Goal: Task Accomplishment & Management: Manage account settings

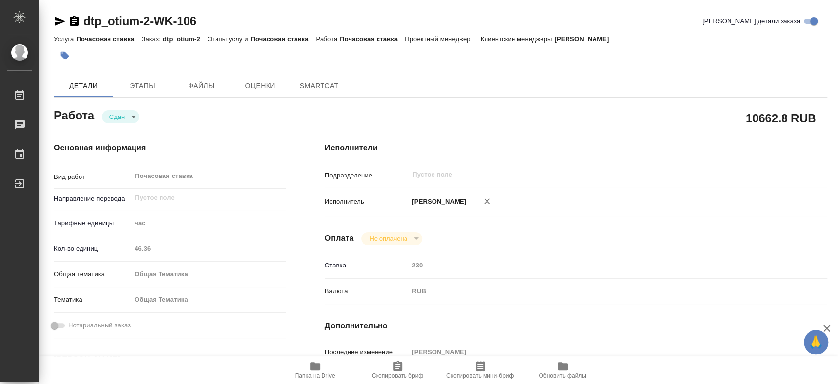
type textarea "x"
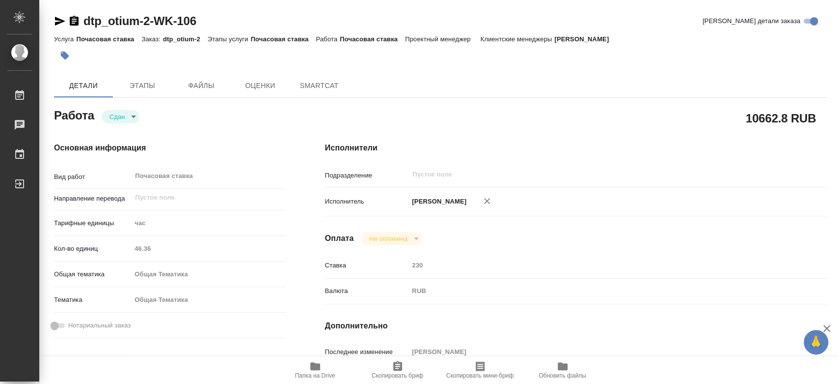
type textarea "x"
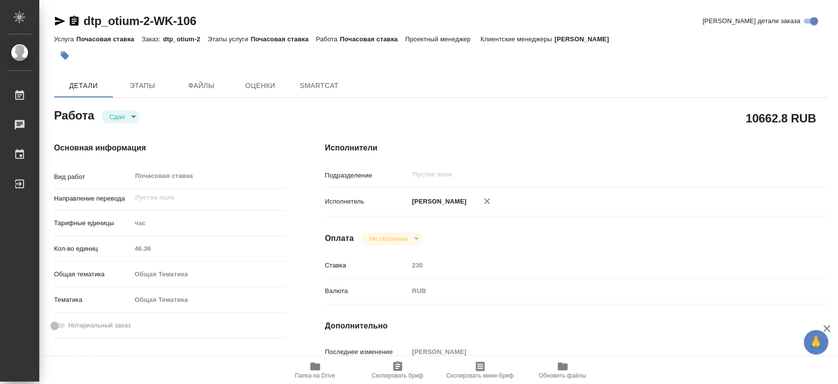
type textarea "x"
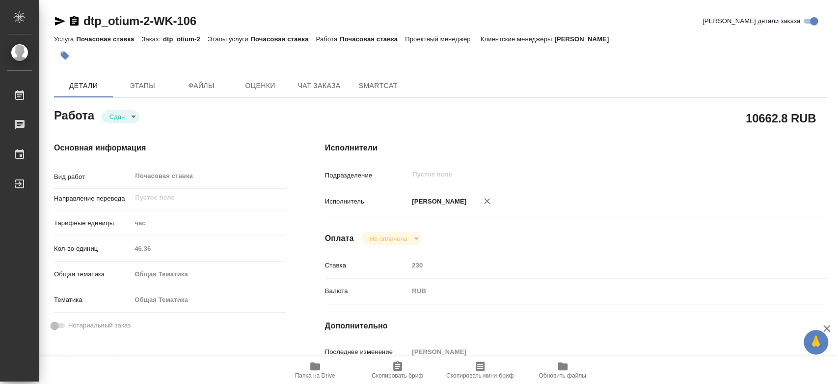
type textarea "x"
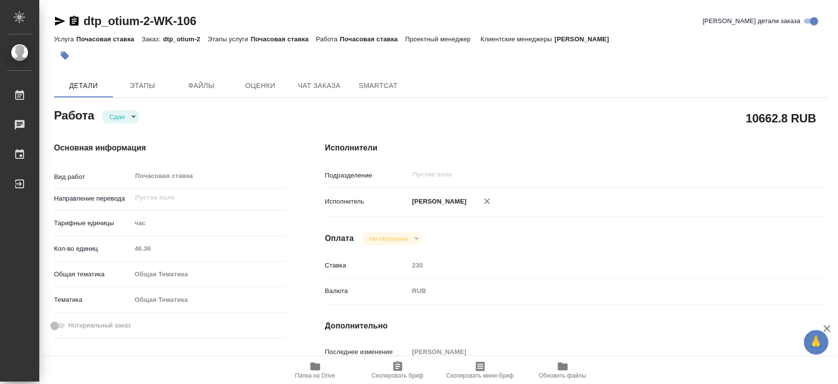
type textarea "x"
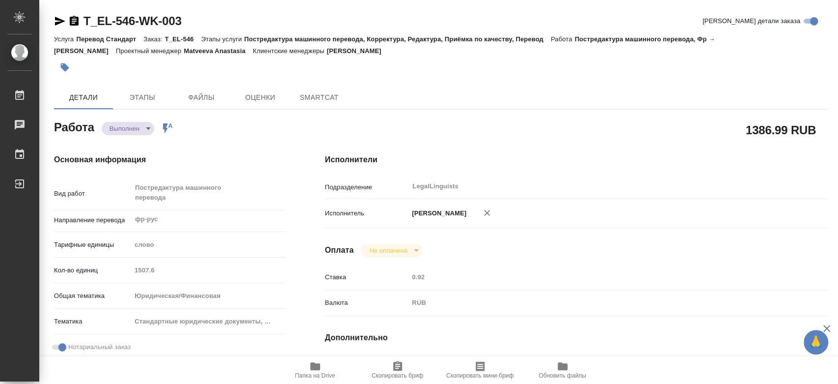
type textarea "x"
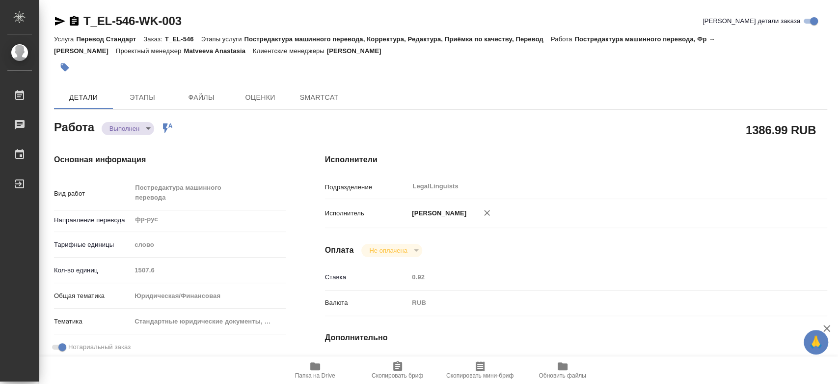
type textarea "x"
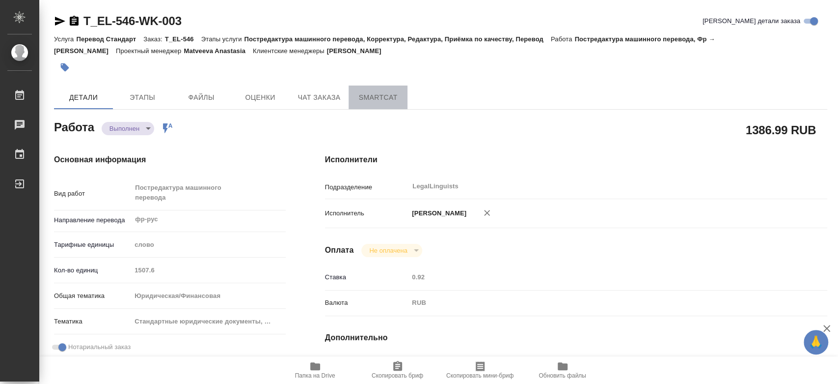
click at [380, 99] on span "SmartCat" at bounding box center [378, 97] width 47 height 12
type textarea "x"
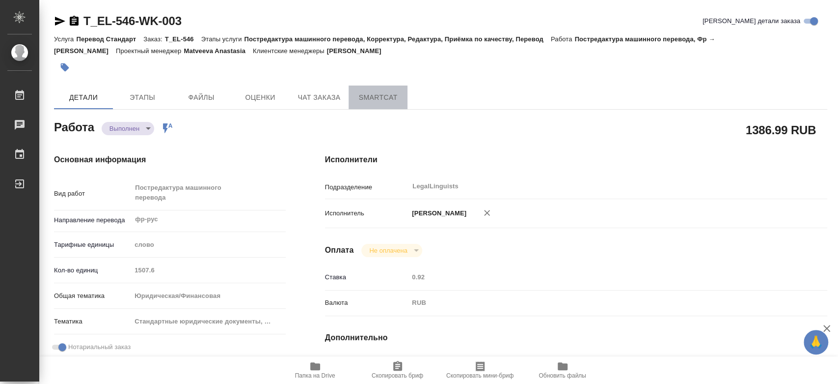
type textarea "x"
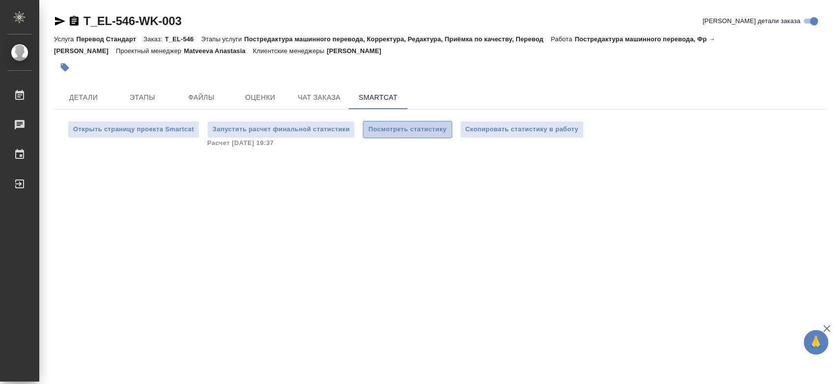
click at [433, 129] on span "Посмотреть статистику" at bounding box center [407, 129] width 78 height 11
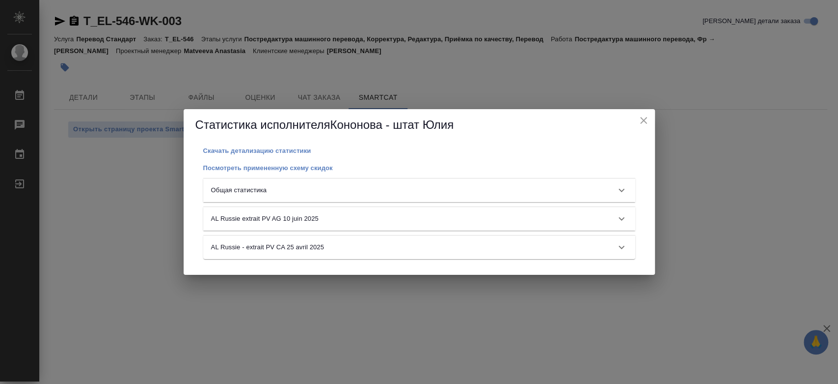
click at [444, 190] on div "Общая статистика" at bounding box center [410, 190] width 399 height 10
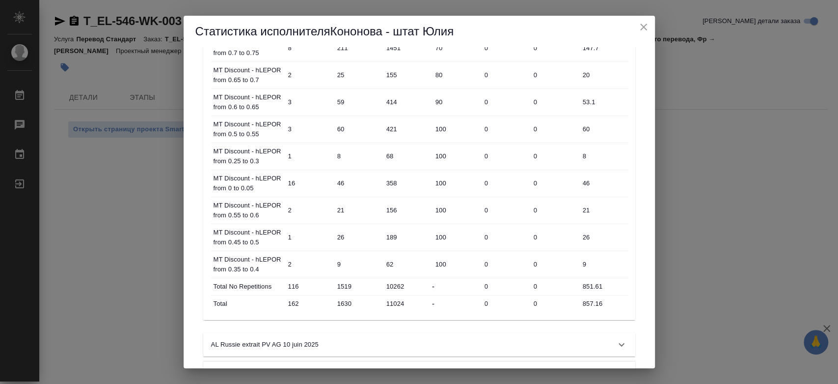
scroll to position [482, 0]
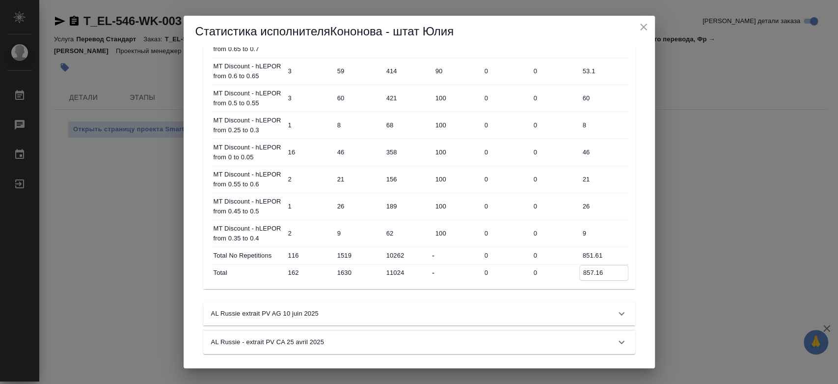
drag, startPoint x: 606, startPoint y: 270, endPoint x: 583, endPoint y: 270, distance: 23.1
click at [583, 270] on input "857.16" at bounding box center [604, 272] width 48 height 14
click at [638, 29] on icon "close" at bounding box center [644, 27] width 12 height 12
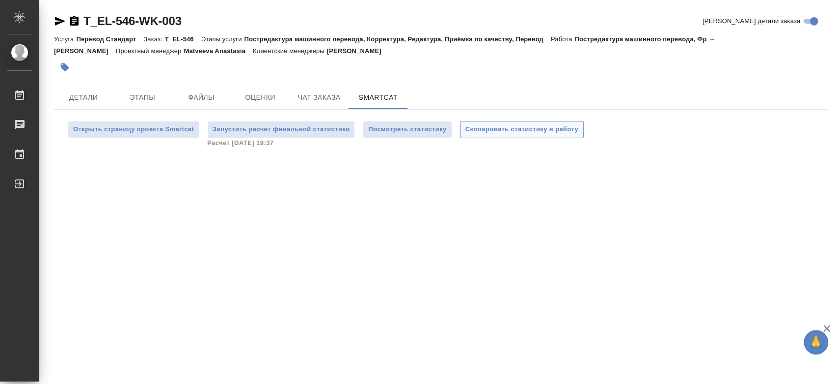
click at [522, 134] on span "Скопировать статистику в работу" at bounding box center [522, 129] width 113 height 11
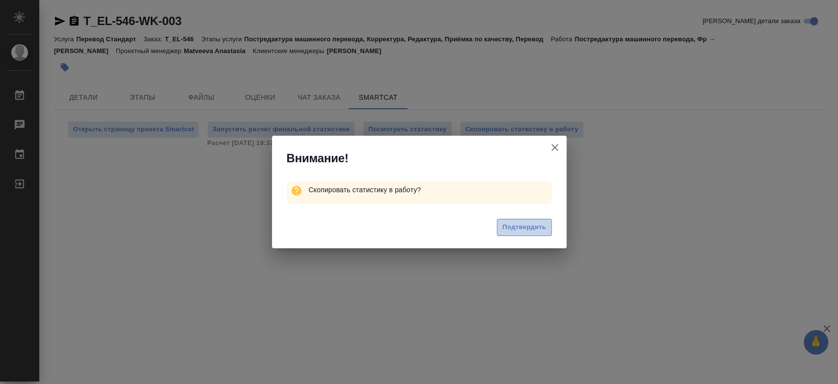
click at [528, 230] on span "Подтвердить" at bounding box center [524, 226] width 44 height 11
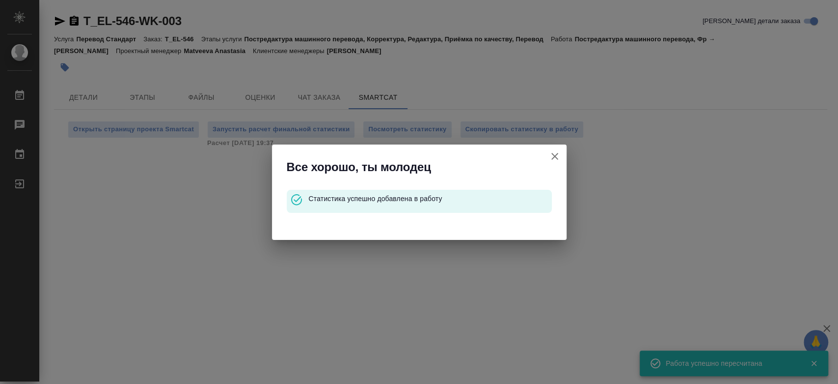
click at [84, 99] on div "Все хорошо, ты молодец Статистика успешно добавлена в работу" at bounding box center [419, 192] width 838 height 384
click at [557, 153] on icon "button" at bounding box center [554, 156] width 7 height 7
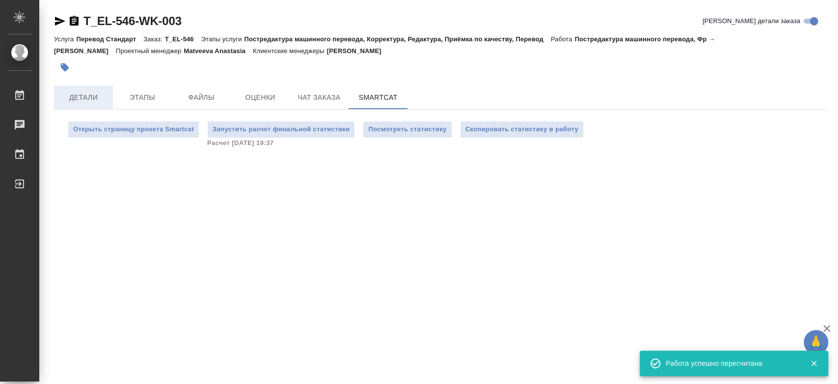
click at [94, 93] on span "Детали" at bounding box center [83, 97] width 47 height 12
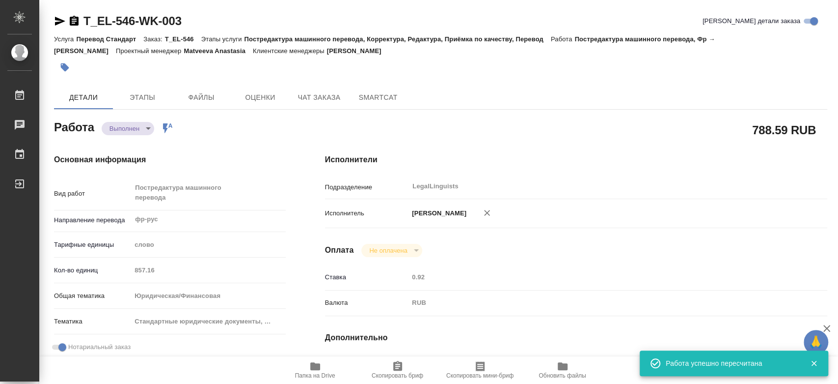
type textarea "x"
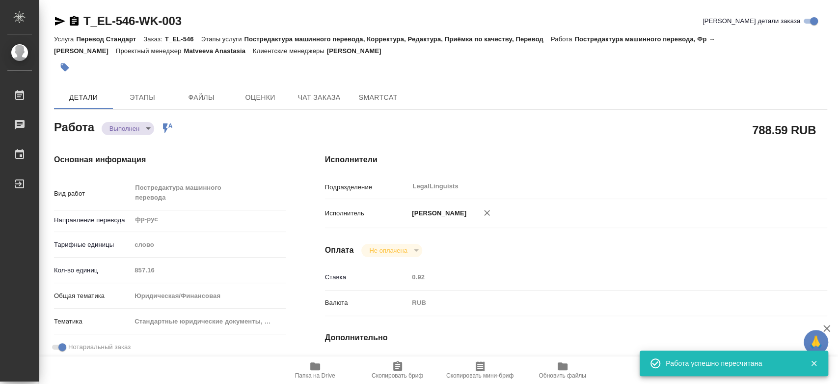
type textarea "x"
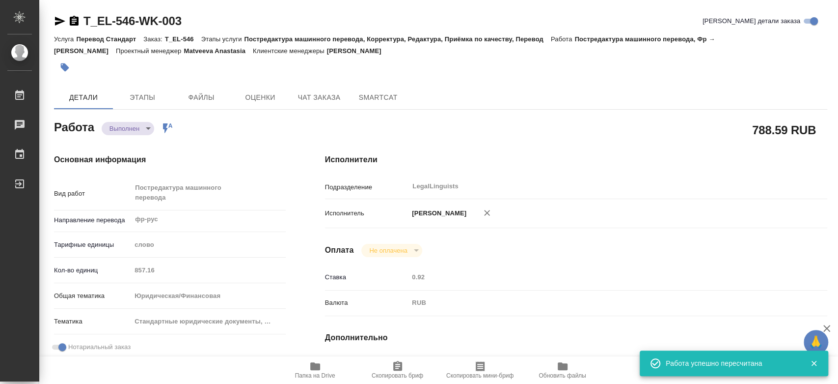
type textarea "x"
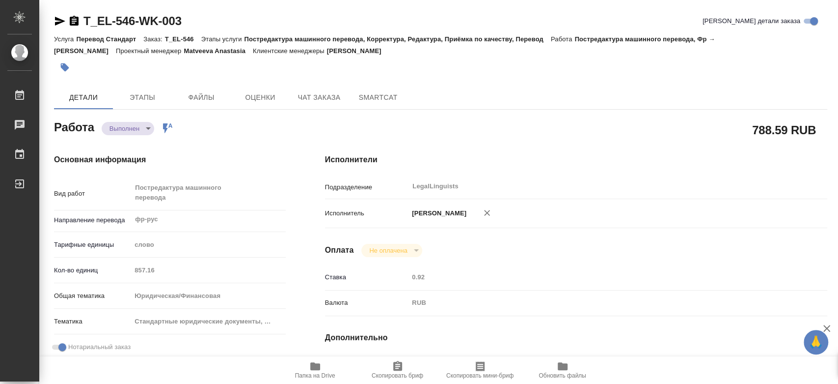
type textarea "x"
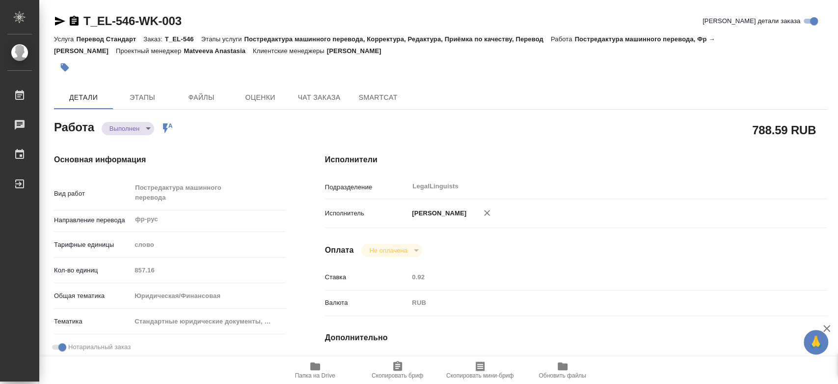
click at [129, 127] on body "🙏 .cls-1 fill:#fff; AWATERA [PERSON_NAME] 0 Чаты График Выйти T_EL-546-WK-003 К…" at bounding box center [419, 192] width 838 height 384
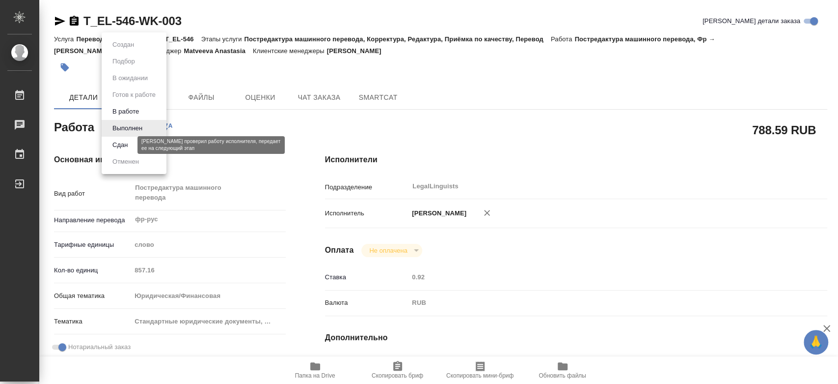
click at [123, 144] on button "Сдан" at bounding box center [120, 144] width 21 height 11
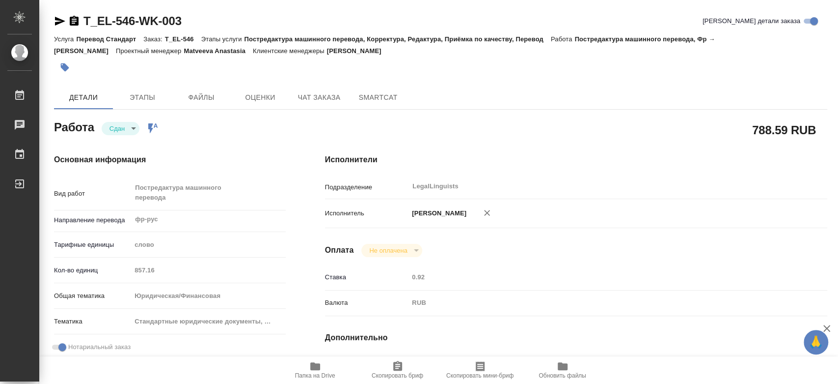
type textarea "x"
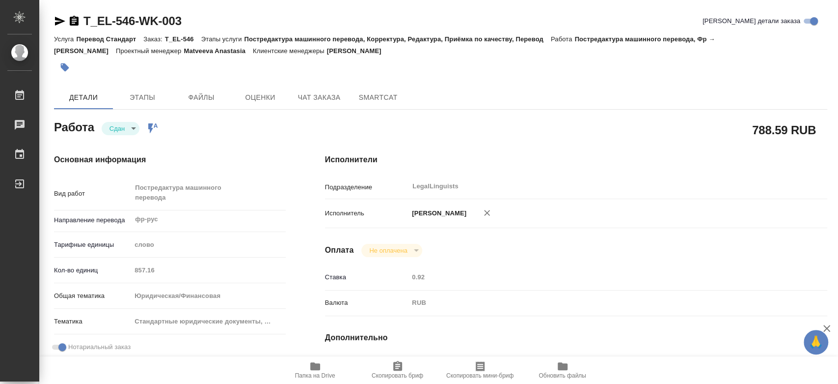
type textarea "x"
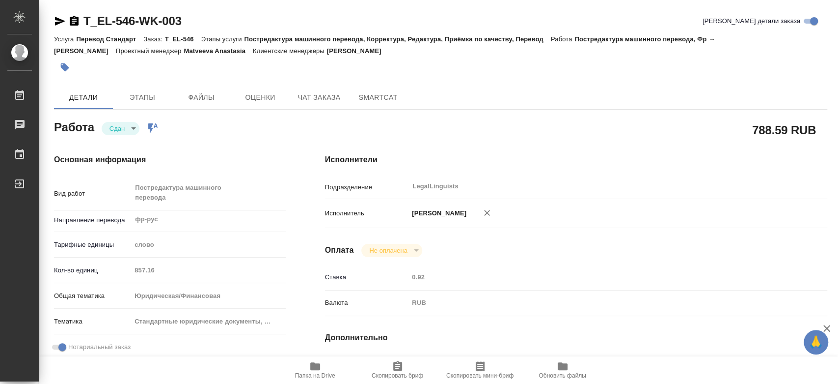
type textarea "x"
